Goal: Check status: Check status

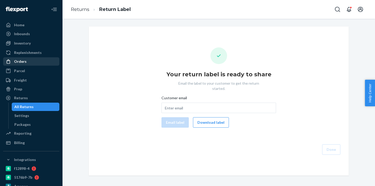
click at [21, 58] on div "Orders" at bounding box center [31, 61] width 55 height 7
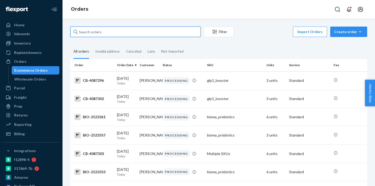
click at [92, 33] on input "text" at bounding box center [135, 32] width 130 height 10
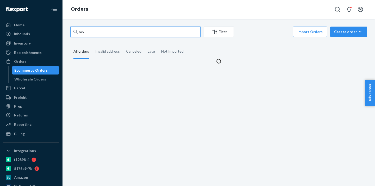
paste input "2440576"
type input "bio-2440576"
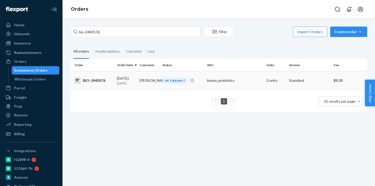
click at [177, 83] on div "IN TRANSIT" at bounding box center [176, 80] width 26 height 7
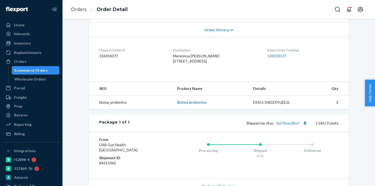
scroll to position [114, 0]
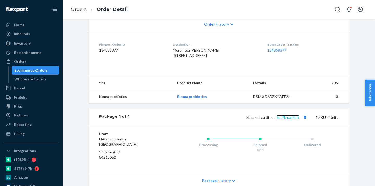
click at [284, 120] on link "3qt7knxcl8m7" at bounding box center [287, 117] width 23 height 4
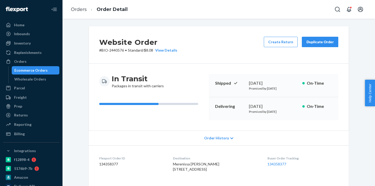
scroll to position [0, 0]
